Goal: Transaction & Acquisition: Book appointment/travel/reservation

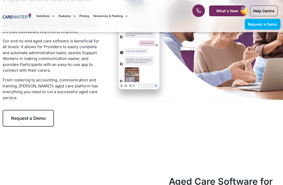
scroll to position [93, 0]
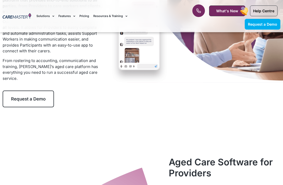
click at [28, 91] on link "Request a Demo" at bounding box center [28, 99] width 51 height 17
click at [31, 96] on span "Request a Demo" at bounding box center [28, 98] width 35 height 5
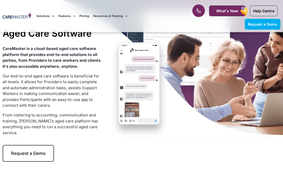
scroll to position [0, 0]
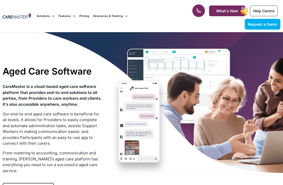
click at [196, 12] on icon at bounding box center [198, 10] width 5 height 5
click at [223, 16] on link "What's New" at bounding box center [227, 11] width 36 height 11
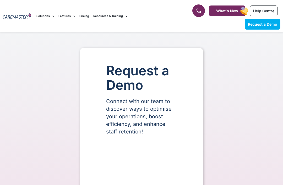
select select "**"
